Goal: Task Accomplishment & Management: Complete application form

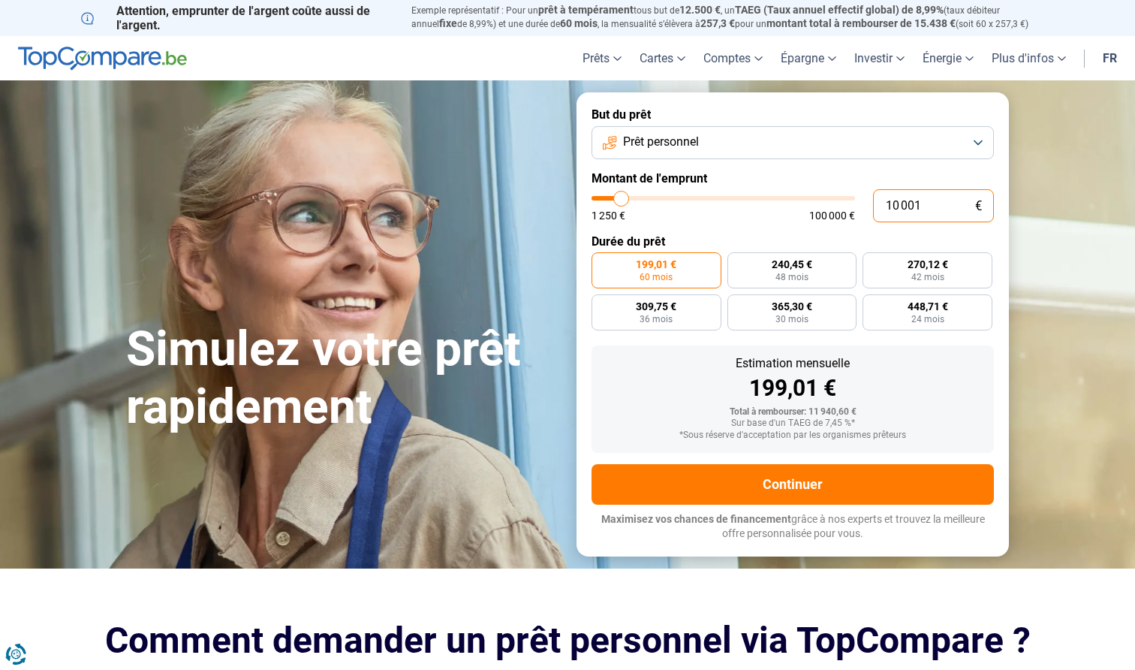
drag, startPoint x: 935, startPoint y: 206, endPoint x: 835, endPoint y: 206, distance: 100.6
click at [848, 209] on div "10 001 € 1 250 € 100 000 €" at bounding box center [793, 205] width 402 height 33
type input "4"
type input "1250"
type input "0"
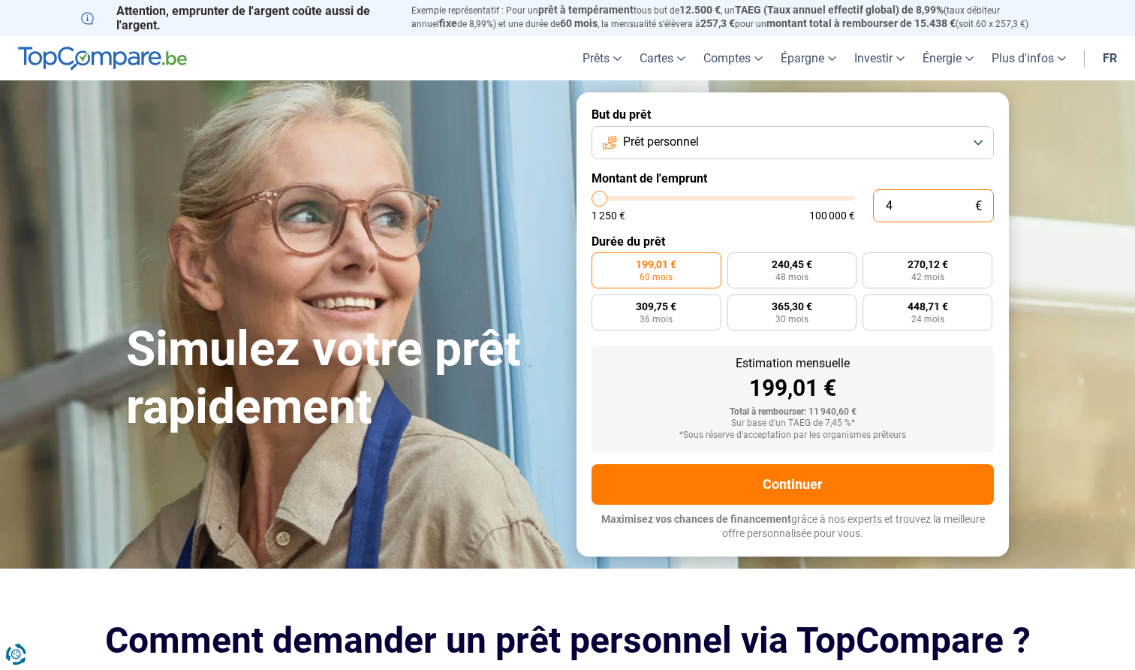
type input "1250"
type input "5"
type input "1250"
type input "52"
type input "1250"
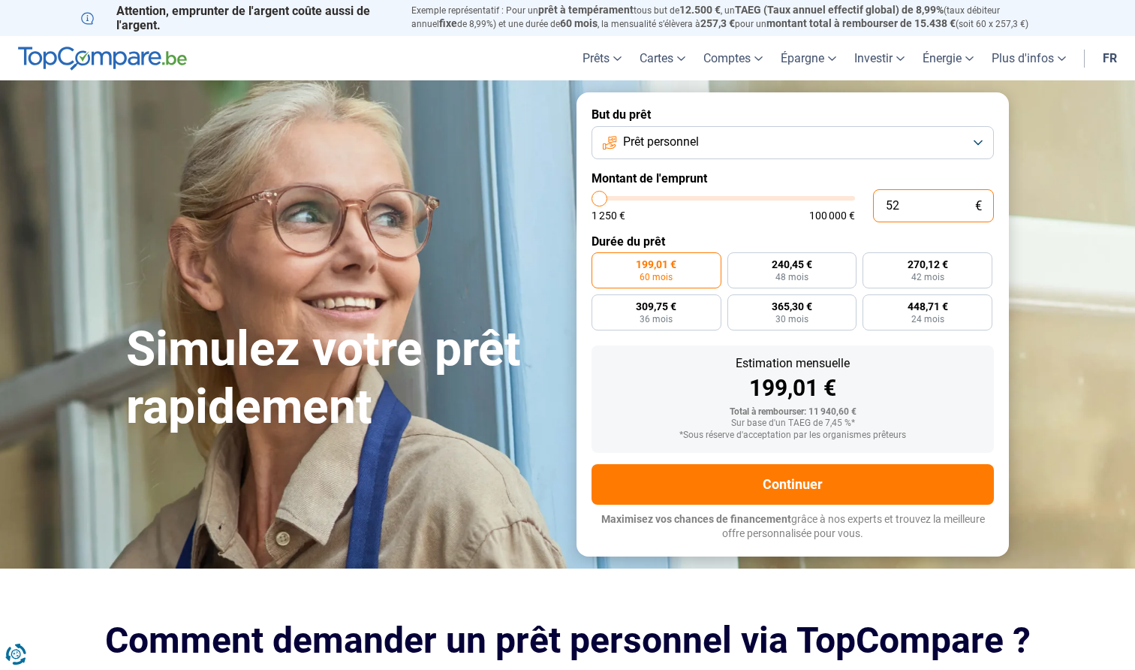
type input "520"
type input "1250"
type input "5 200"
type input "5250"
radio input "true"
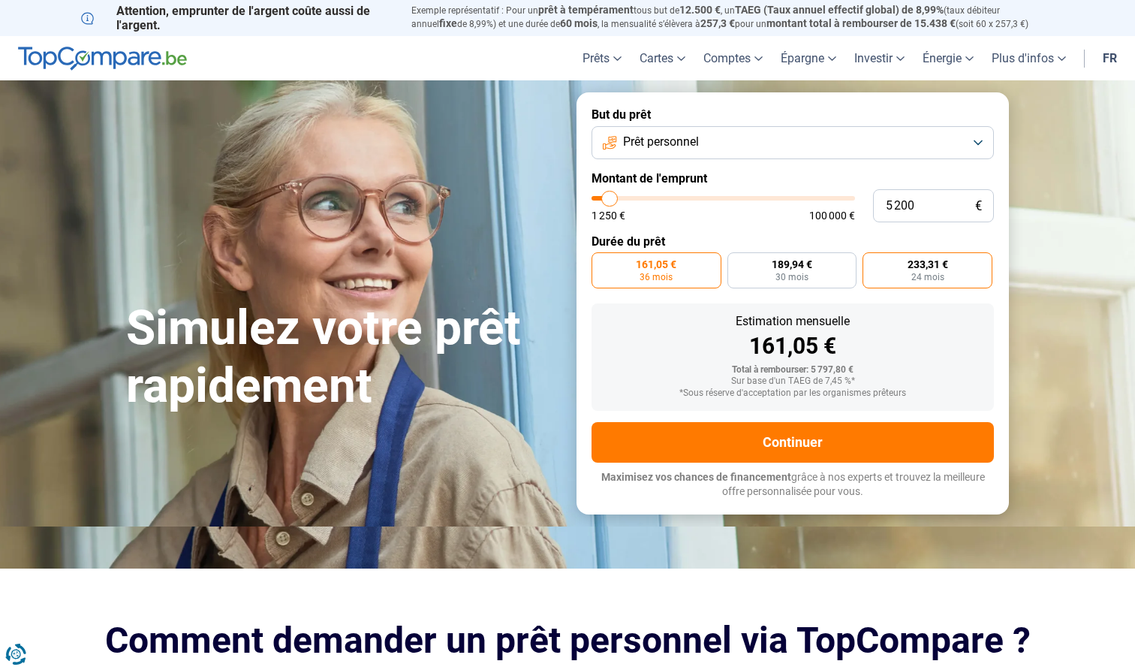
click at [912, 266] on span "233,31 €" at bounding box center [928, 264] width 41 height 11
click at [872, 262] on input "233,31 € 24 mois" at bounding box center [868, 257] width 10 height 10
radio input "true"
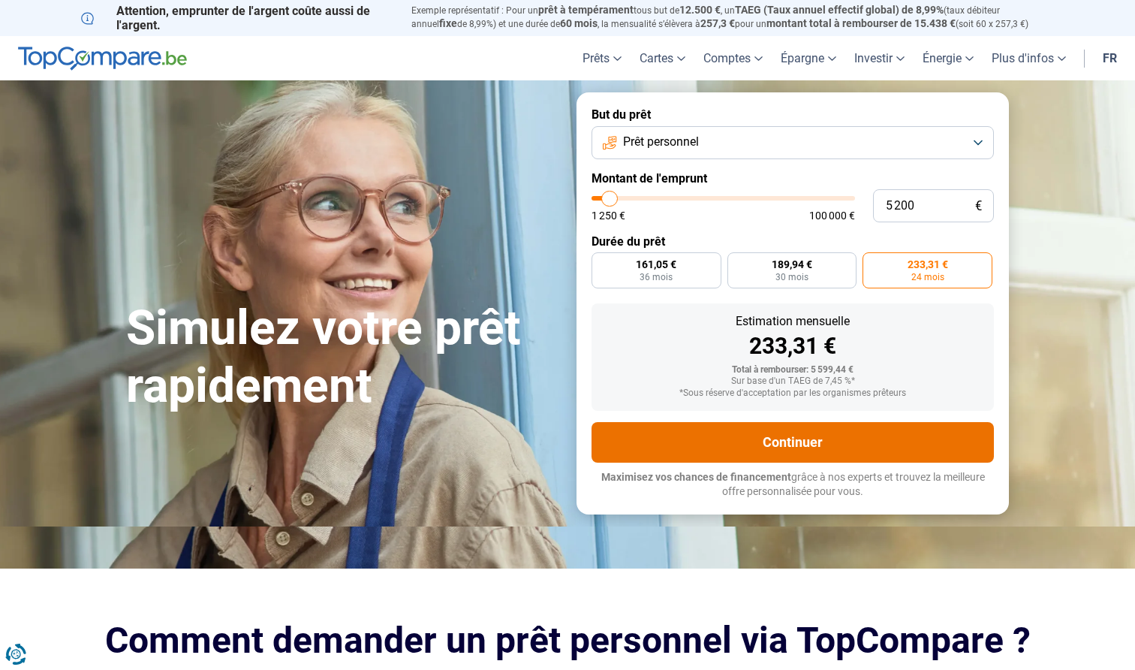
click at [788, 433] on button "Continuer" at bounding box center [793, 442] width 402 height 41
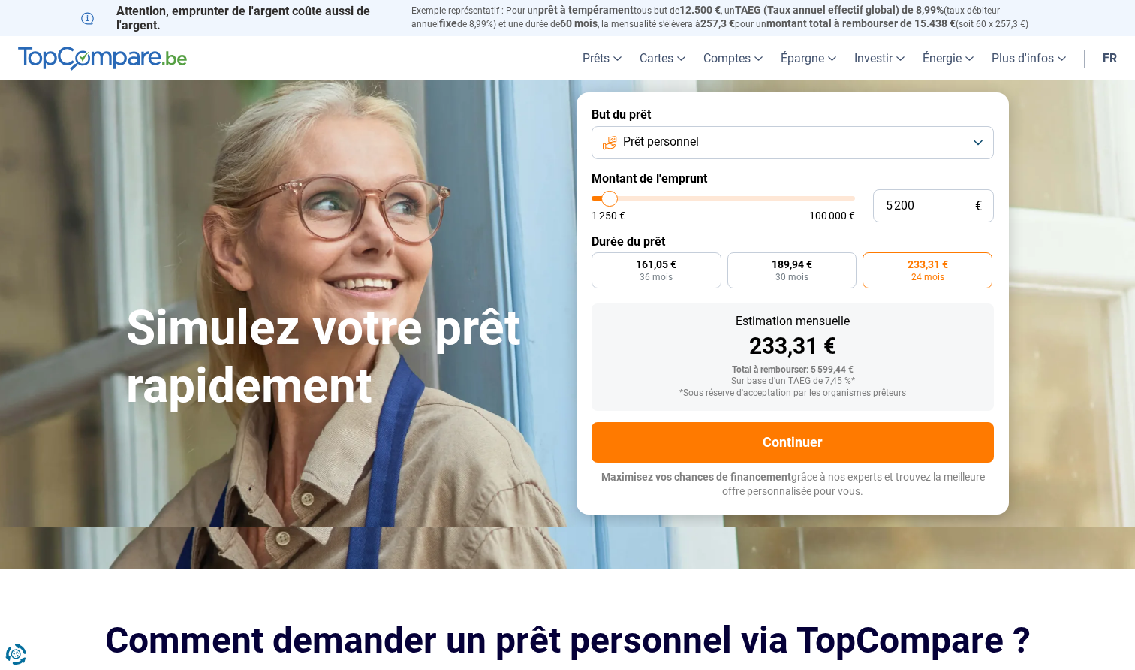
click at [635, 137] on span "Prêt personnel" at bounding box center [661, 142] width 76 height 17
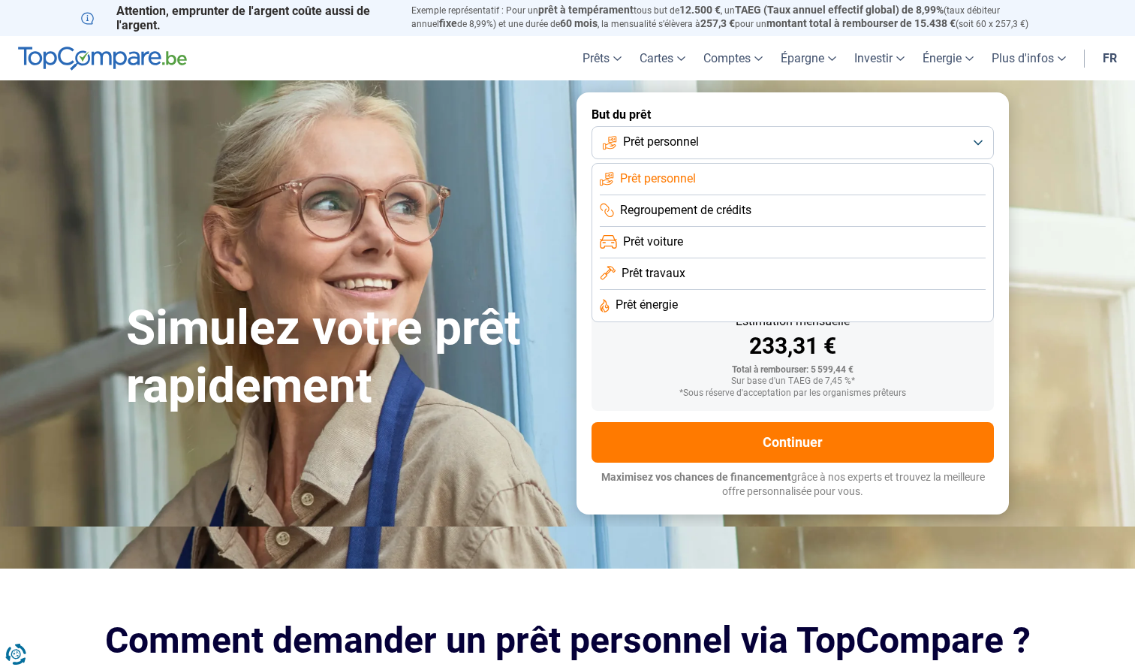
click at [622, 140] on button "Prêt personnel" at bounding box center [793, 142] width 402 height 33
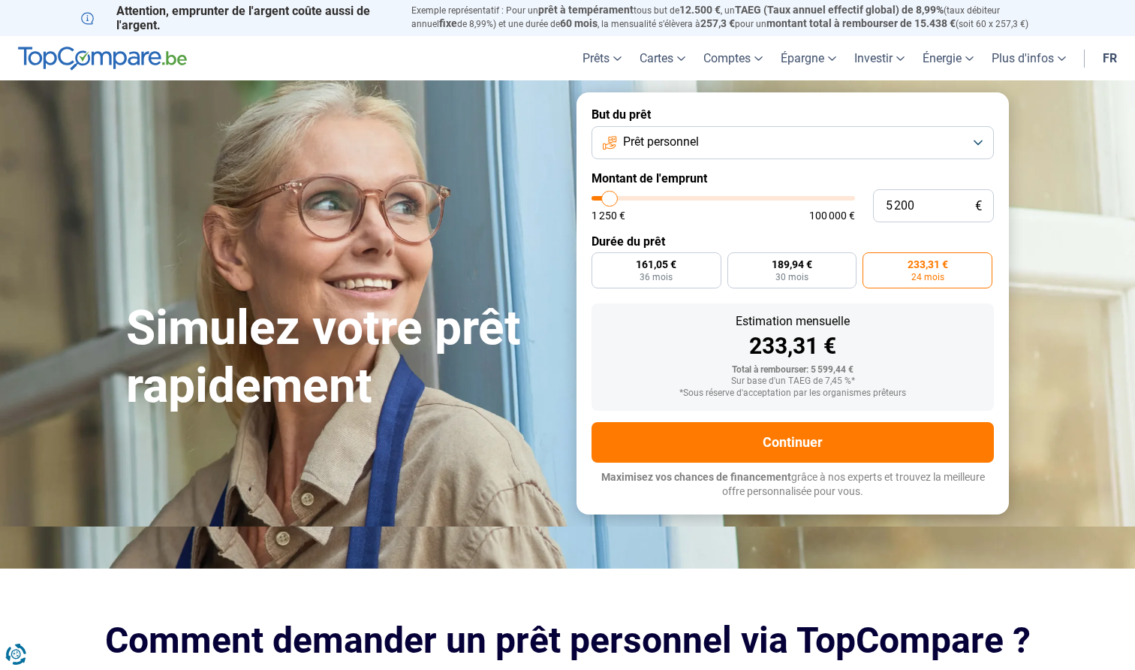
click at [479, 266] on div "Simulez votre prêt rapidement" at bounding box center [342, 303] width 450 height 224
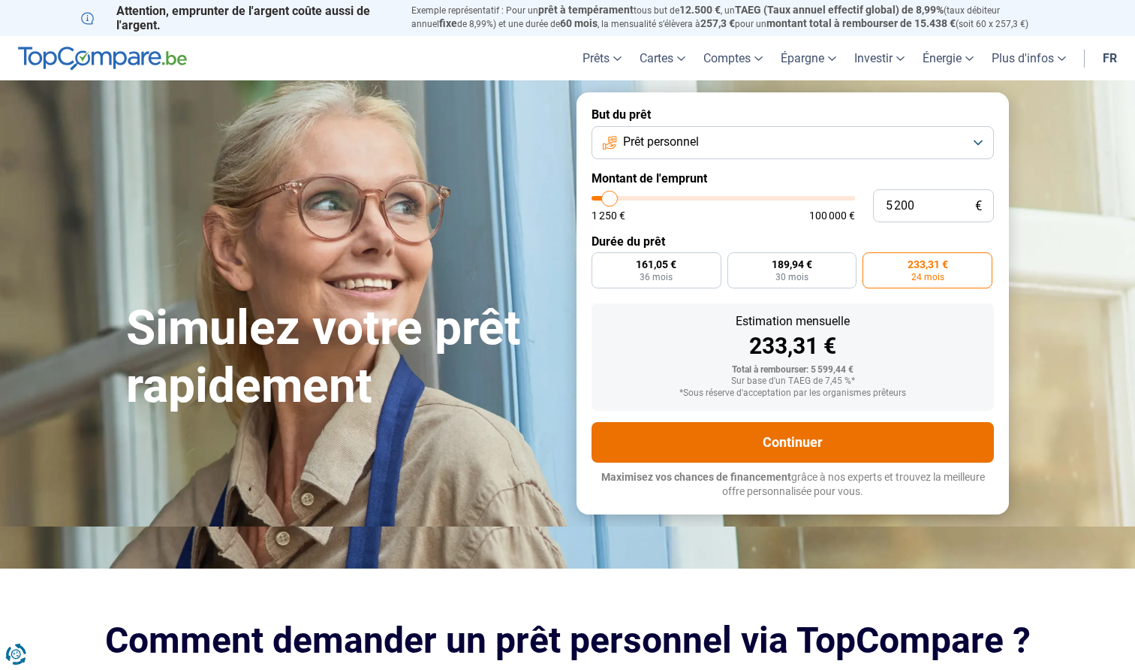
click at [708, 439] on button "Continuer" at bounding box center [793, 442] width 402 height 41
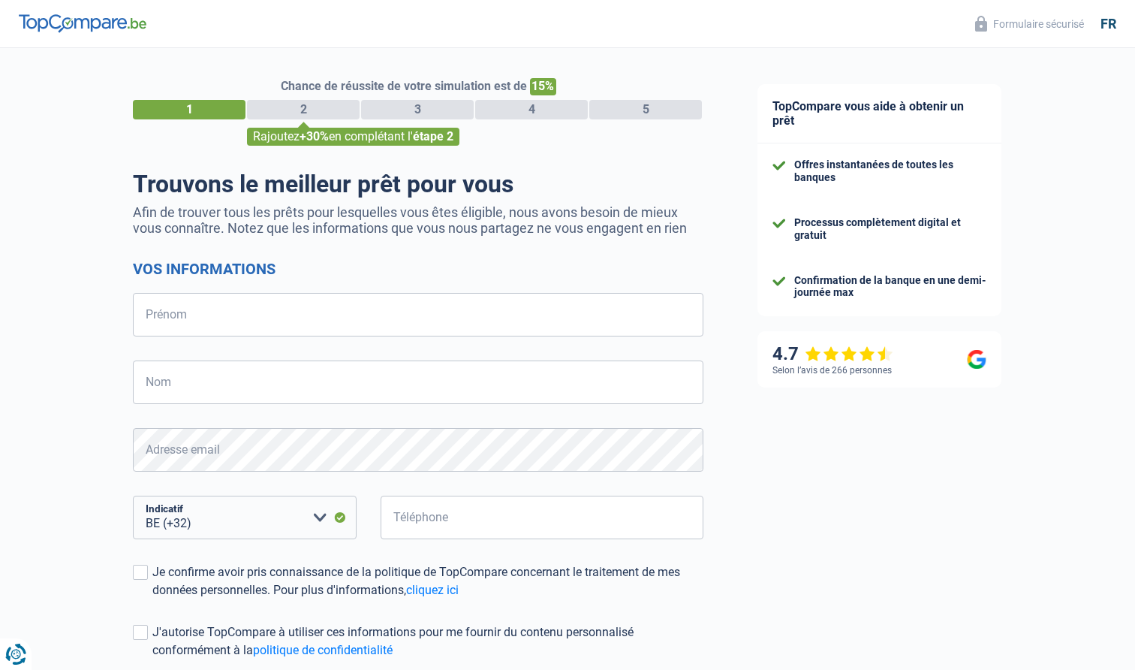
select select "32"
